Goal: Transaction & Acquisition: Purchase product/service

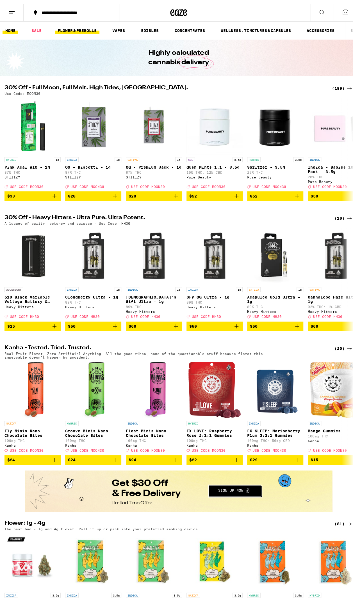
click at [76, 29] on link "FLOWER & PREROLLS" at bounding box center [77, 27] width 45 height 7
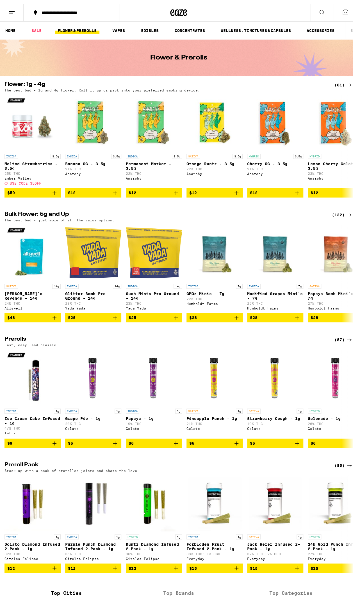
click at [341, 339] on div "(57)" at bounding box center [343, 336] width 18 height 7
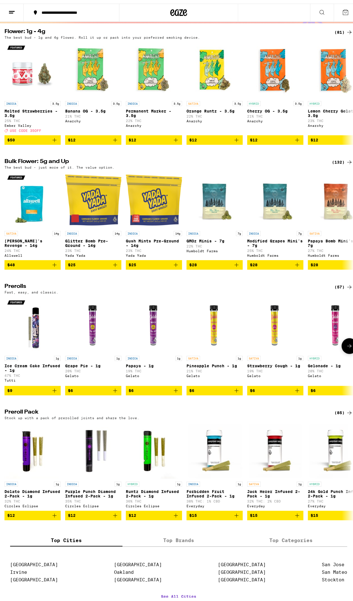
scroll to position [140, 0]
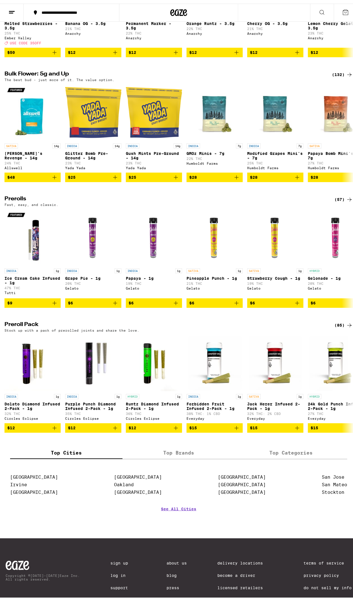
click at [340, 325] on div "(85)" at bounding box center [343, 321] width 18 height 7
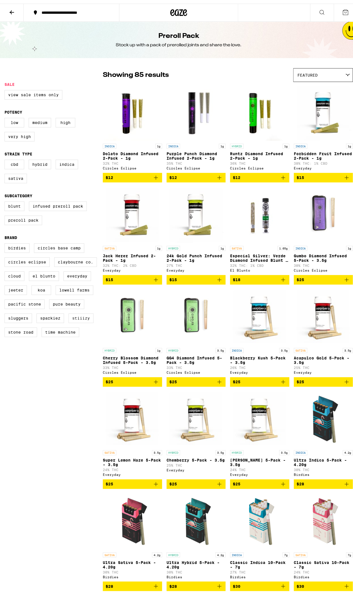
click at [86, 319] on label "STIIIZY" at bounding box center [80, 315] width 25 height 10
click at [6, 241] on input "STIIIZY" at bounding box center [6, 240] width 0 height 0
checkbox input "true"
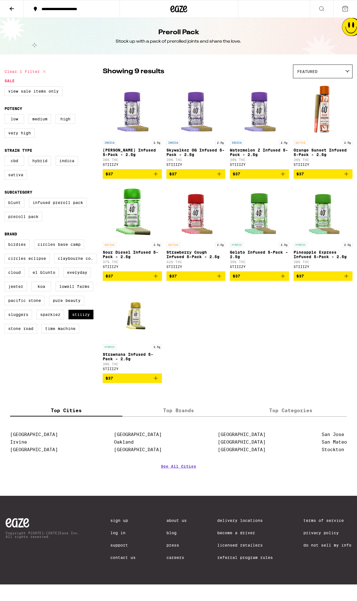
click at [221, 279] on icon "Add to bag" at bounding box center [219, 276] width 7 height 7
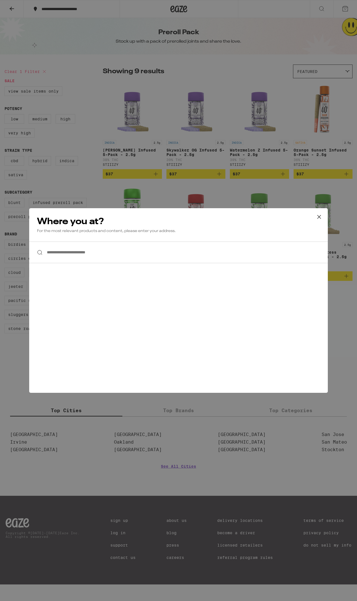
click at [171, 254] on input "**********" at bounding box center [178, 253] width 299 height 22
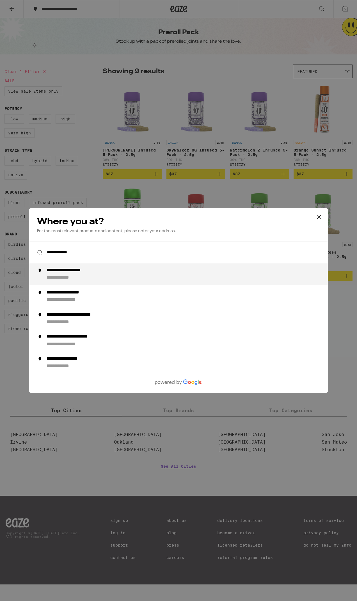
click at [171, 272] on div "**********" at bounding box center [190, 274] width 286 height 13
type input "**********"
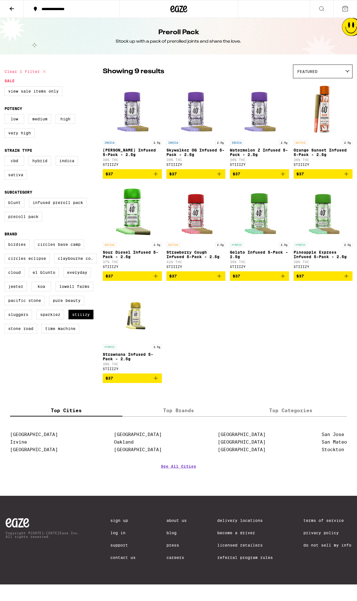
click at [208, 279] on span "$37" at bounding box center [196, 276] width 54 height 7
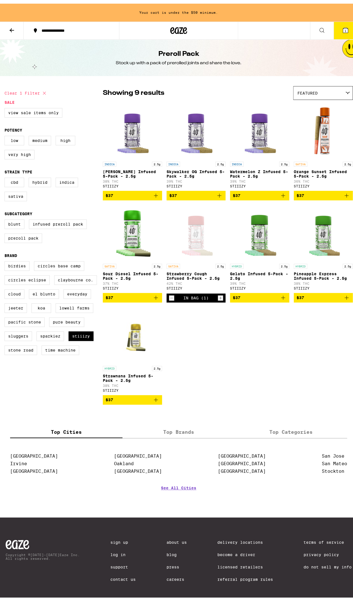
click at [321, 297] on span "$37" at bounding box center [323, 294] width 54 height 7
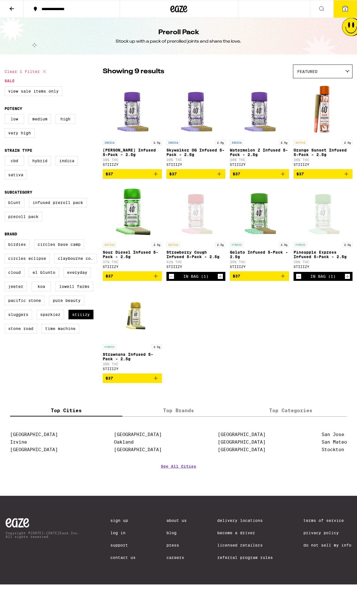
click at [125, 382] on span "$37" at bounding box center [132, 378] width 54 height 7
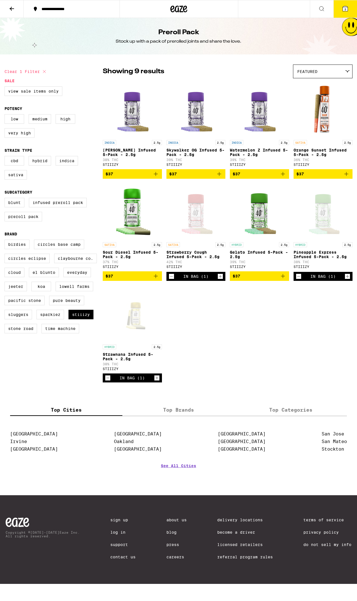
click at [8, 9] on icon at bounding box center [11, 8] width 7 height 7
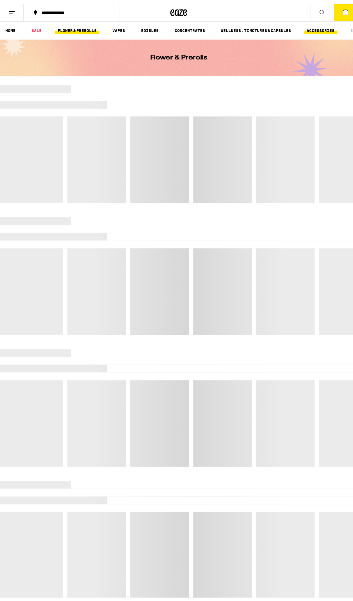
click at [322, 29] on link "ACCESSORIES" at bounding box center [320, 27] width 33 height 7
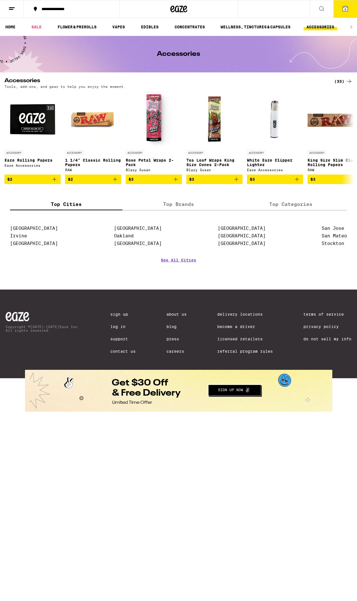
click at [260, 202] on label "Top Categories" at bounding box center [291, 204] width 112 height 12
click at [0, 0] on input "Top Categories" at bounding box center [0, 0] width 0 height 0
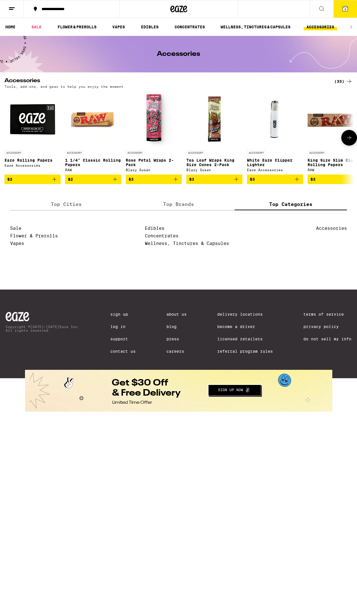
click at [294, 183] on icon "Add to bag" at bounding box center [296, 179] width 7 height 7
click at [15, 231] on link "Sale" at bounding box center [15, 228] width 11 height 5
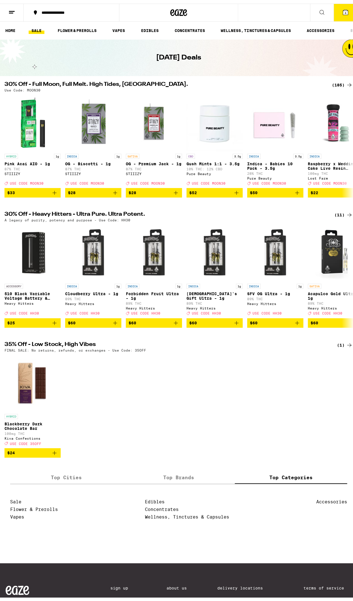
drag, startPoint x: 177, startPoint y: 382, endPoint x: 195, endPoint y: 366, distance: 24.1
click at [195, 366] on div "HYBRID Blackberry Dark Chocolate Bar 100mg THC Kiva Confections Deal Created wi…" at bounding box center [178, 402] width 357 height 103
click at [97, 26] on link "FLOWER & PREROLLS" at bounding box center [77, 27] width 45 height 7
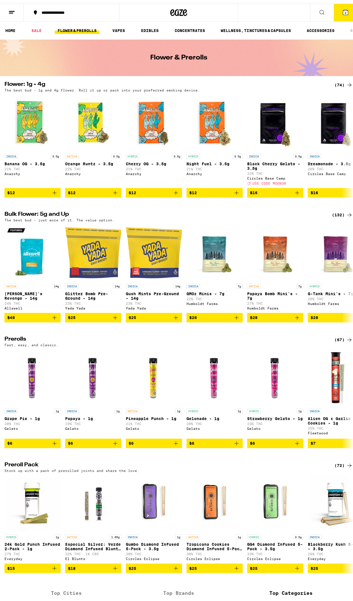
click at [339, 214] on div "(132)" at bounding box center [342, 211] width 21 height 7
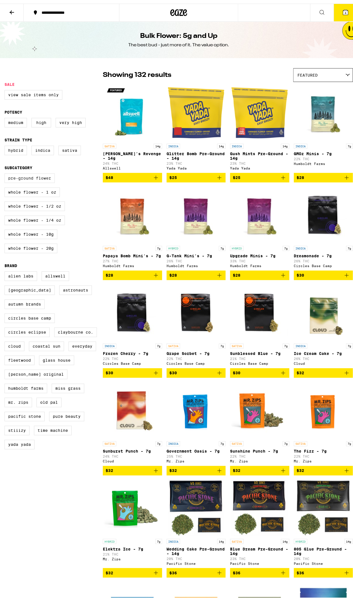
click at [42, 179] on label "Pre-ground Flower" at bounding box center [29, 175] width 50 height 10
click at [6, 171] on input "Pre-ground Flower" at bounding box center [6, 171] width 0 height 0
checkbox input "true"
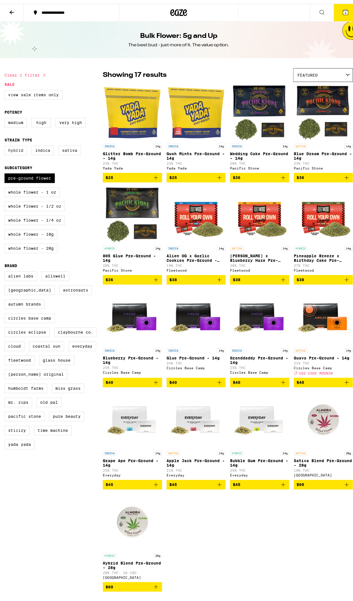
click at [21, 149] on label "Hybrid" at bounding box center [15, 147] width 22 height 10
click at [6, 143] on input "Hybrid" at bounding box center [6, 143] width 0 height 0
checkbox input "true"
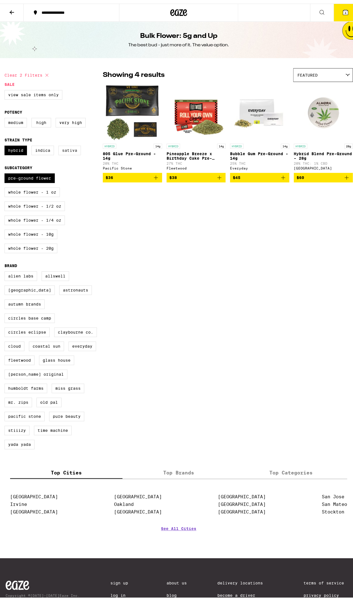
click at [72, 148] on label "Sativa" at bounding box center [69, 147] width 22 height 10
click at [6, 143] on input "Sativa" at bounding box center [6, 143] width 0 height 0
checkbox input "true"
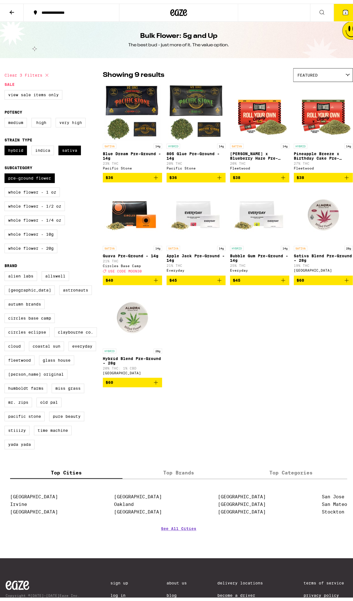
click at [68, 123] on label "Very High" at bounding box center [71, 119] width 30 height 10
click at [6, 115] on input "Very High" at bounding box center [6, 115] width 0 height 0
checkbox input "true"
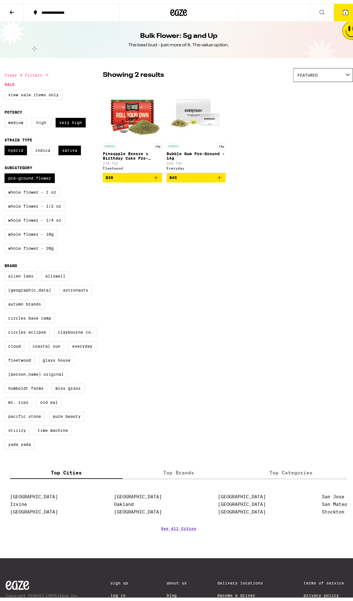
click at [36, 123] on label "High" at bounding box center [41, 119] width 20 height 10
click at [6, 115] on input "High" at bounding box center [6, 115] width 0 height 0
checkbox input "true"
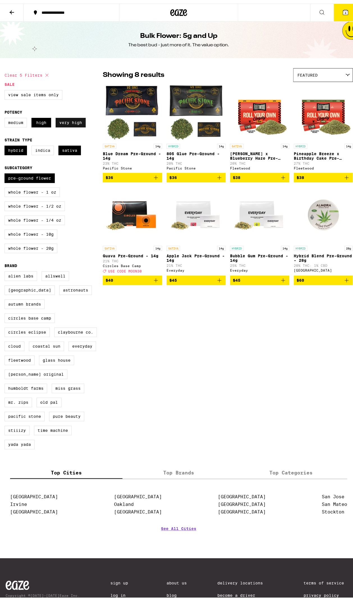
click at [71, 123] on label "Very High" at bounding box center [71, 119] width 30 height 10
click at [6, 115] on input "Very High" at bounding box center [6, 115] width 0 height 0
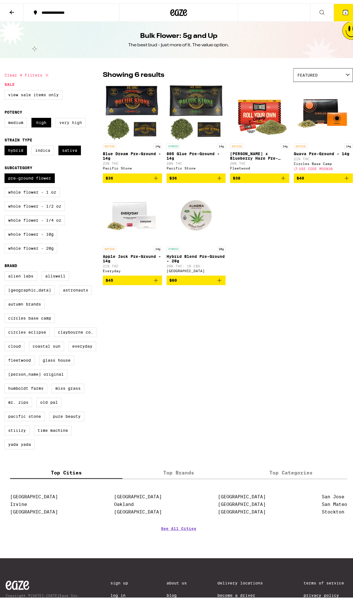
click at [66, 121] on label "Very High" at bounding box center [71, 119] width 30 height 10
click at [6, 115] on input "Very High" at bounding box center [6, 115] width 0 height 0
checkbox input "true"
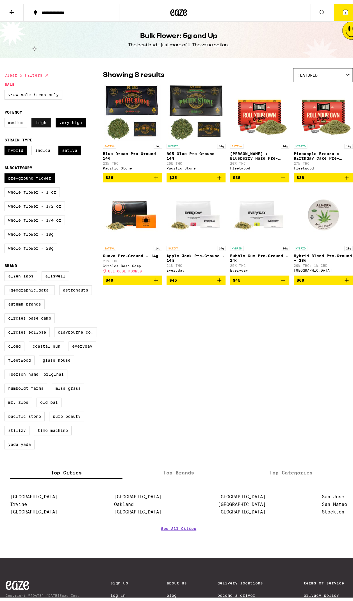
drag, startPoint x: 39, startPoint y: 125, endPoint x: 37, endPoint y: 119, distance: 6.2
click at [38, 121] on label "High" at bounding box center [41, 119] width 20 height 10
click at [6, 115] on input "High" at bounding box center [6, 115] width 0 height 0
checkbox input "false"
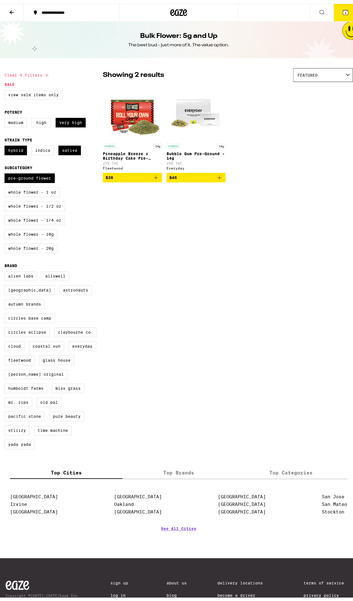
click at [133, 153] on p "Pineapple Breeze x Birthday Cake Pre-Ground - 14g" at bounding box center [132, 152] width 59 height 9
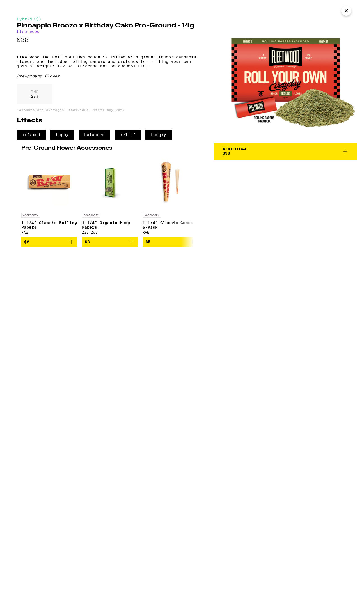
drag, startPoint x: 102, startPoint y: 76, endPoint x: 84, endPoint y: 67, distance: 19.6
drag, startPoint x: 84, startPoint y: 67, endPoint x: 167, endPoint y: 42, distance: 87.1
click at [167, 42] on p "$38" at bounding box center [107, 39] width 180 height 7
